Goal: Task Accomplishment & Management: Use online tool/utility

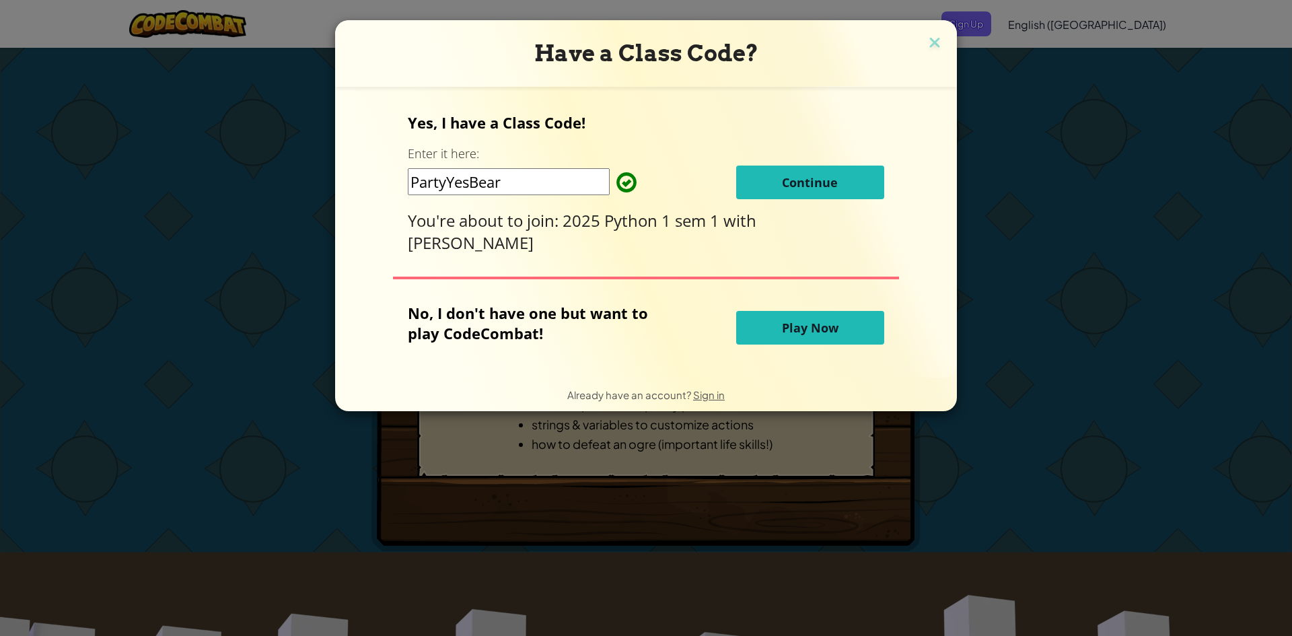
click at [740, 176] on button "Continue" at bounding box center [810, 183] width 148 height 34
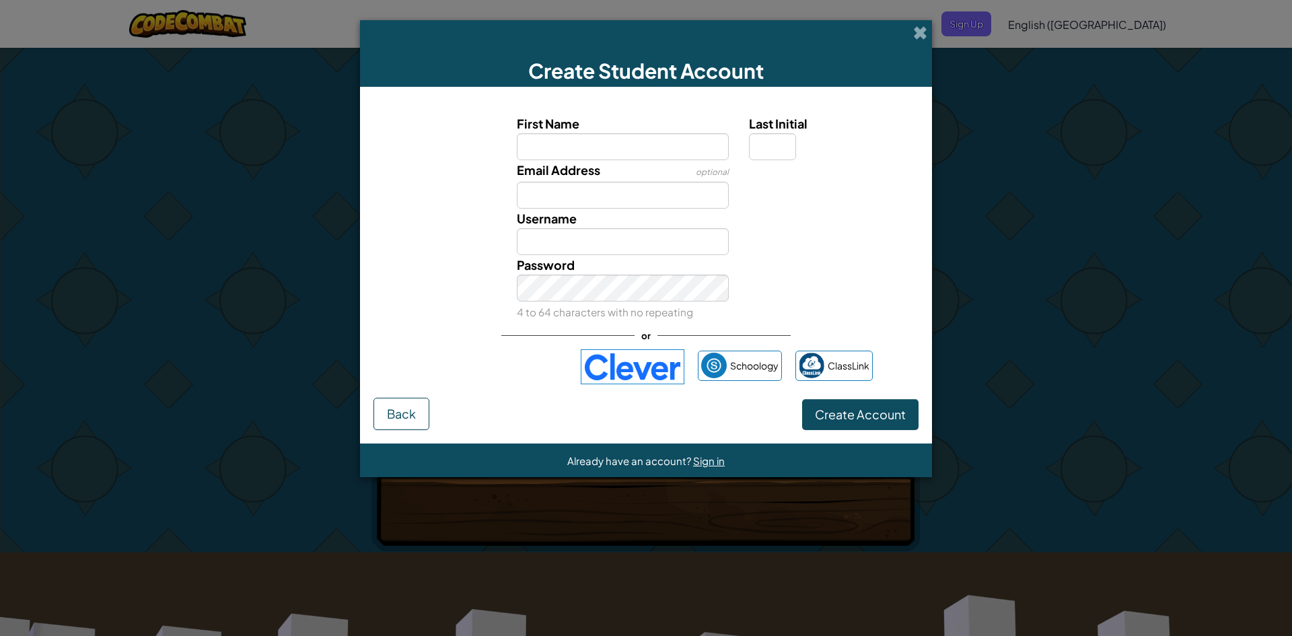
click at [667, 364] on img at bounding box center [633, 366] width 104 height 35
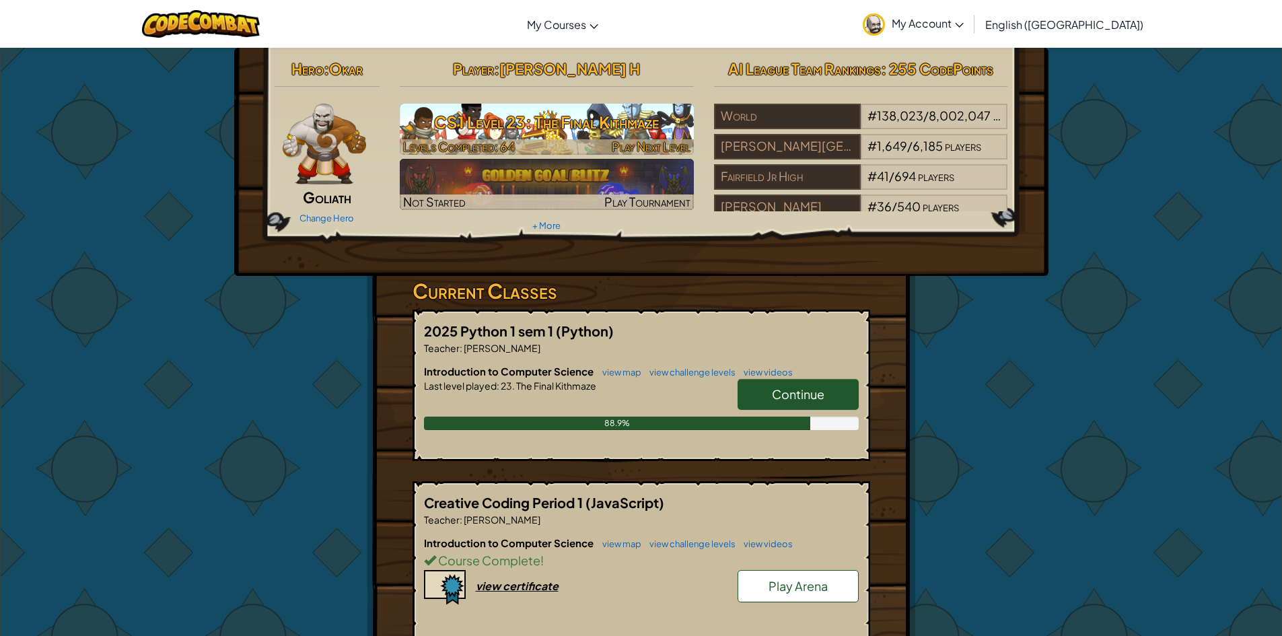
click at [524, 114] on h3 "CS1 Level 23: The Final Kithmaze" at bounding box center [547, 122] width 294 height 30
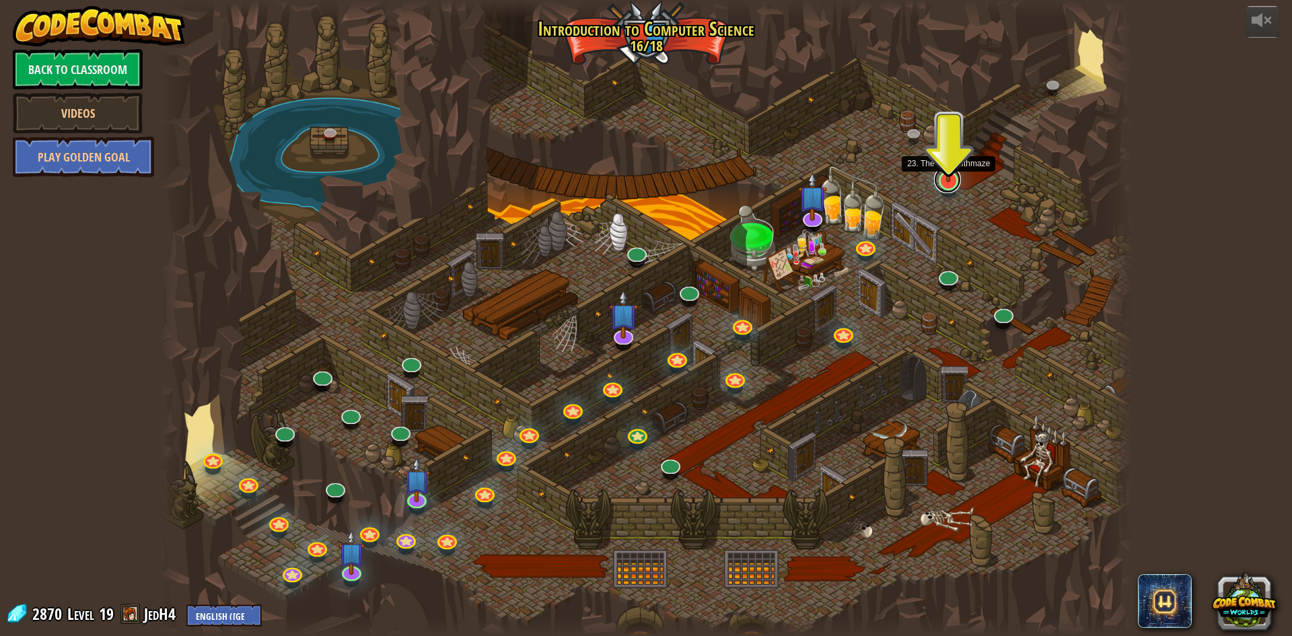
click at [953, 188] on link at bounding box center [947, 179] width 27 height 27
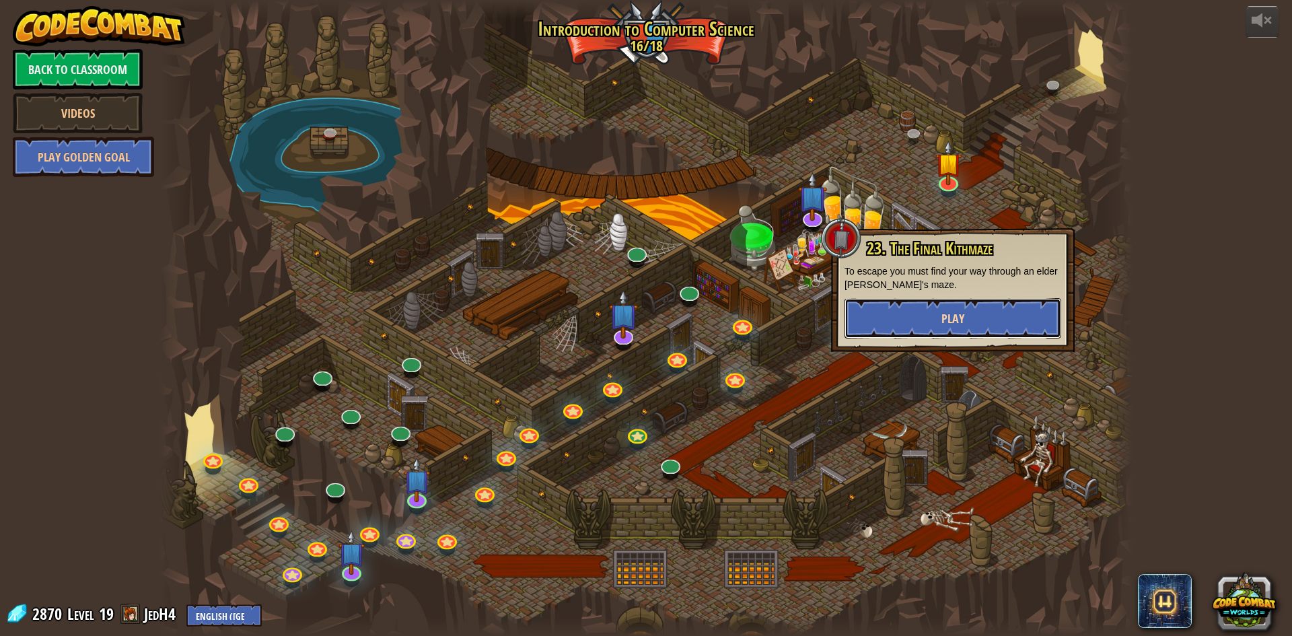
click at [936, 303] on button "Play" at bounding box center [952, 318] width 217 height 40
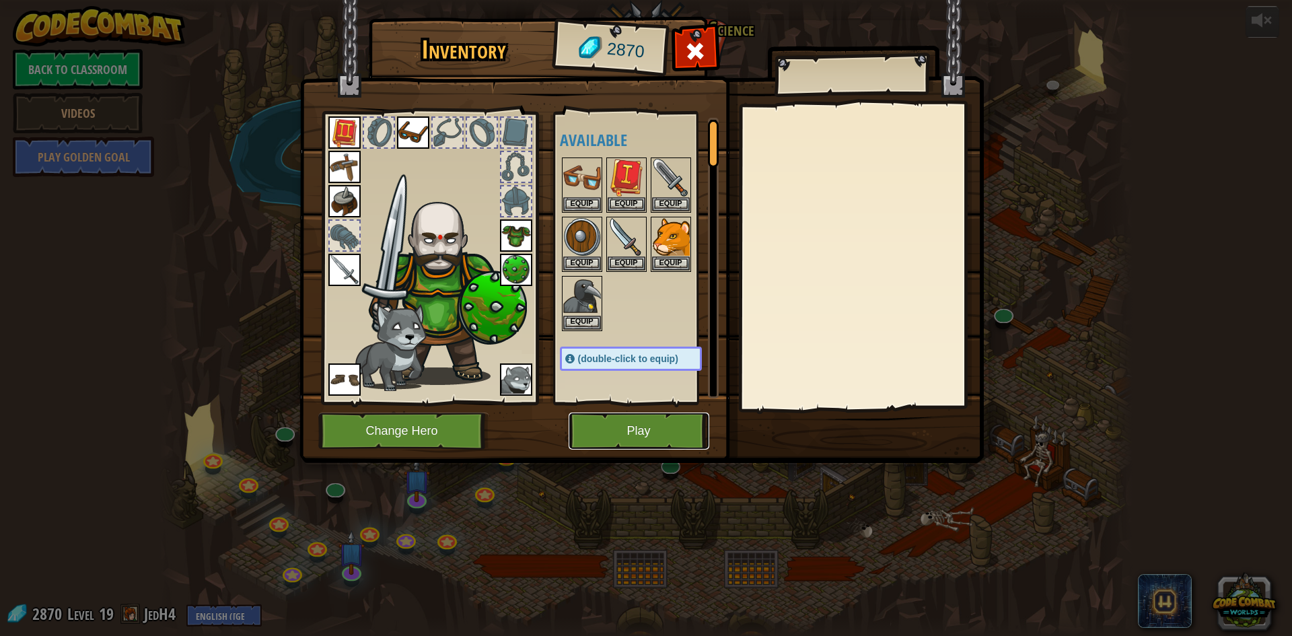
click at [605, 423] on button "Play" at bounding box center [639, 430] width 141 height 37
